Goal: Information Seeking & Learning: Learn about a topic

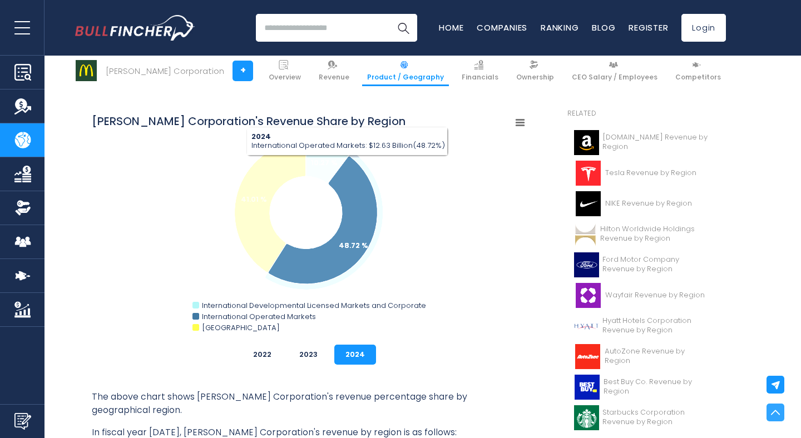
scroll to position [278, 0]
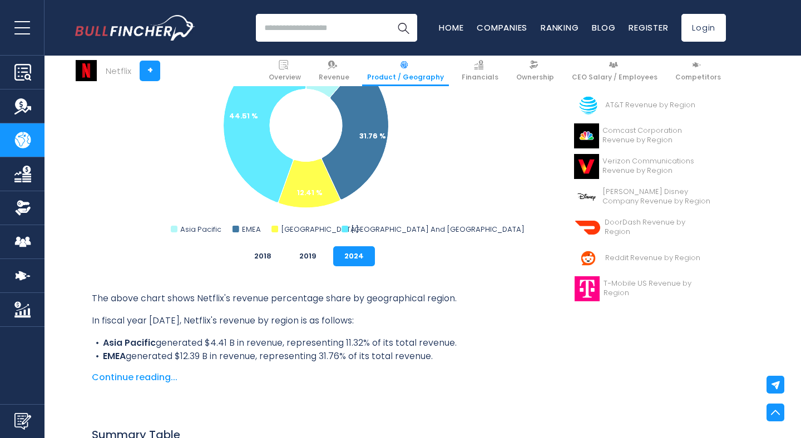
scroll to position [357, 0]
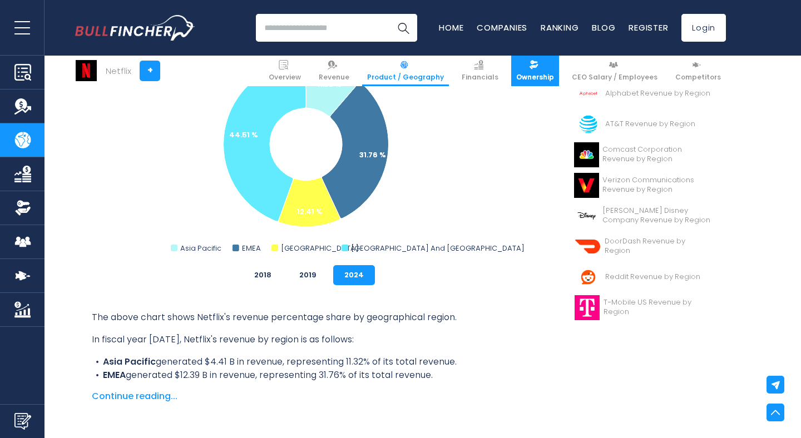
click at [536, 71] on link "Ownership" at bounding box center [535, 71] width 48 height 31
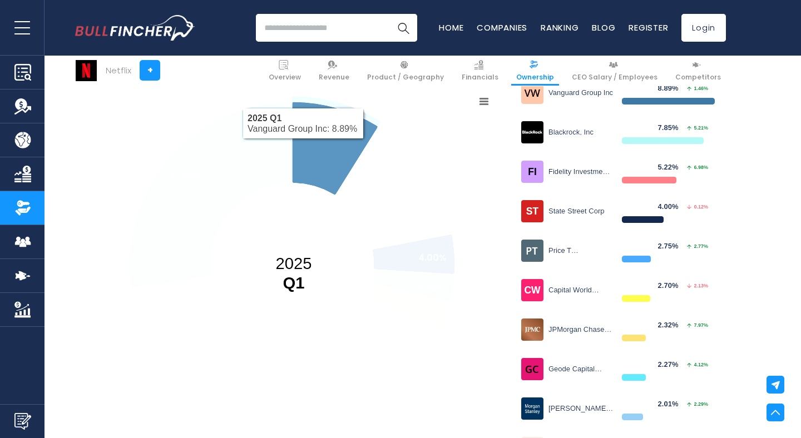
scroll to position [178, 0]
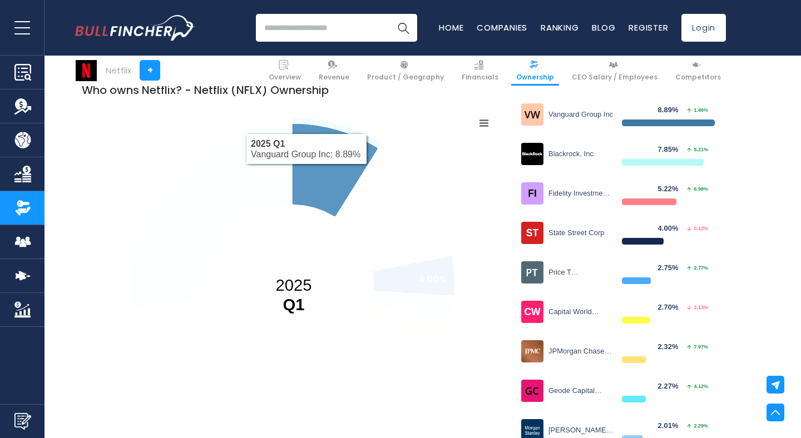
click at [310, 175] on icon at bounding box center [335, 169] width 86 height 93
